Goal: Task Accomplishment & Management: Manage account settings

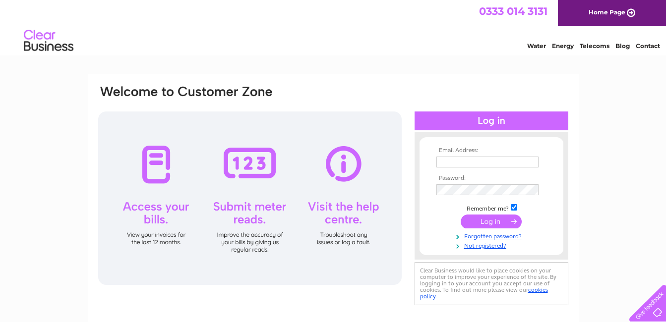
type input "helenatlochhill@aol.co.uk"
click at [487, 223] on input "submit" at bounding box center [490, 222] width 61 height 14
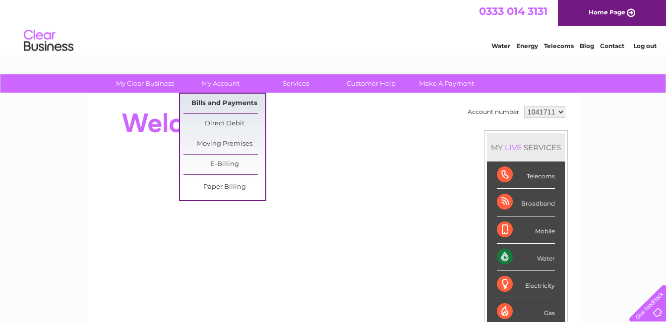
click at [217, 104] on link "Bills and Payments" at bounding box center [224, 104] width 82 height 20
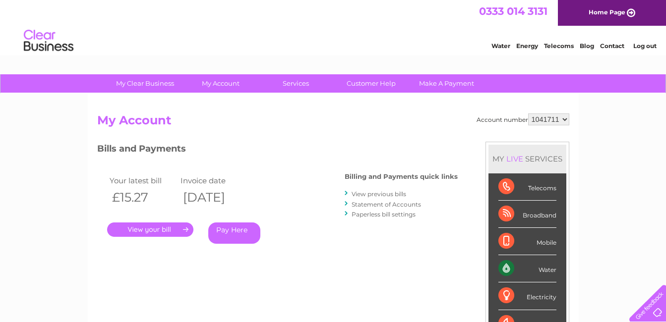
click at [165, 231] on link "." at bounding box center [150, 229] width 86 height 14
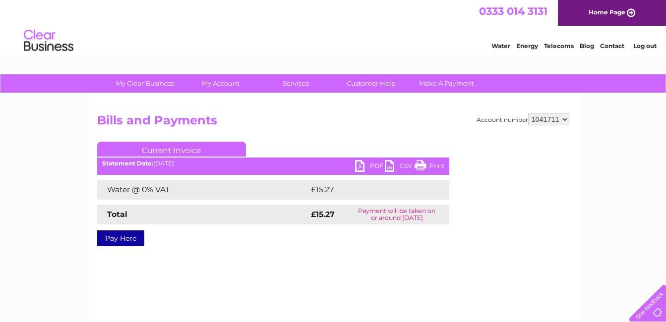
click at [364, 166] on link "PDF" at bounding box center [370, 167] width 30 height 14
click at [642, 43] on link "Log out" at bounding box center [644, 45] width 23 height 7
